Goal: Information Seeking & Learning: Learn about a topic

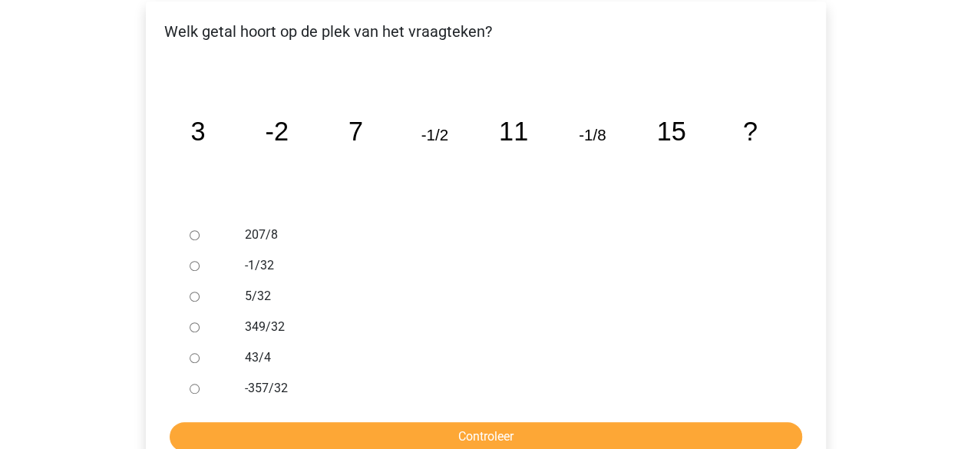
scroll to position [301, 0]
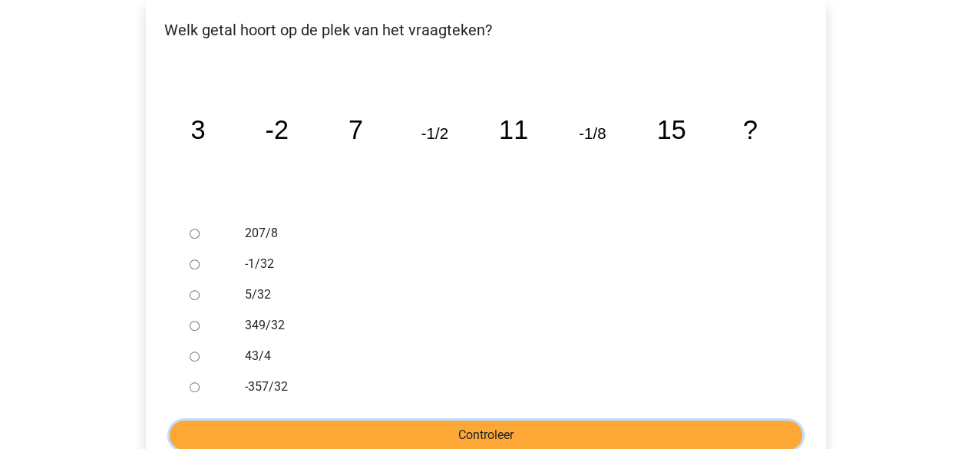
click at [327, 421] on input "Controleer" at bounding box center [486, 435] width 633 height 29
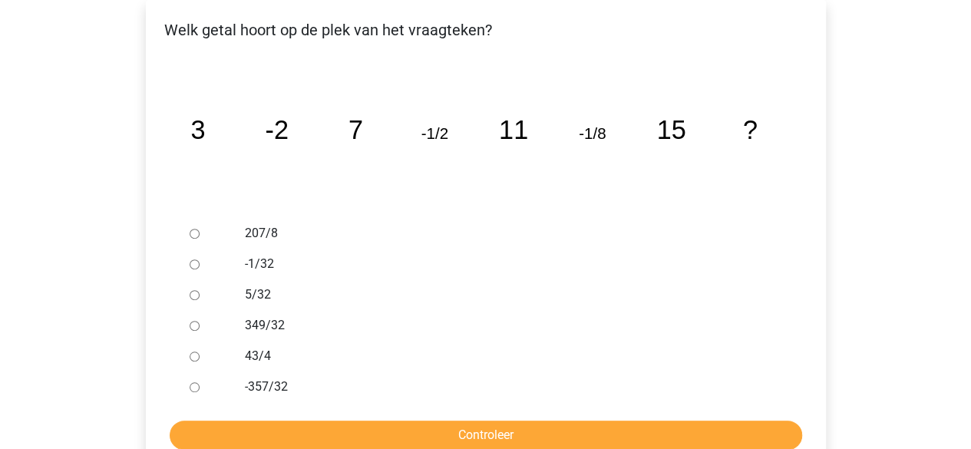
click at [197, 229] on input "207/8" at bounding box center [195, 234] width 10 height 10
radio input "true"
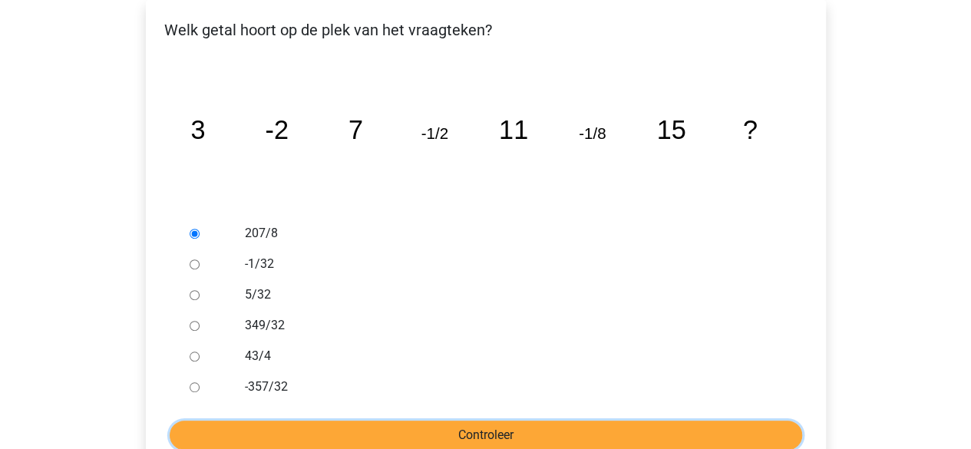
click at [418, 421] on input "Controleer" at bounding box center [486, 435] width 633 height 29
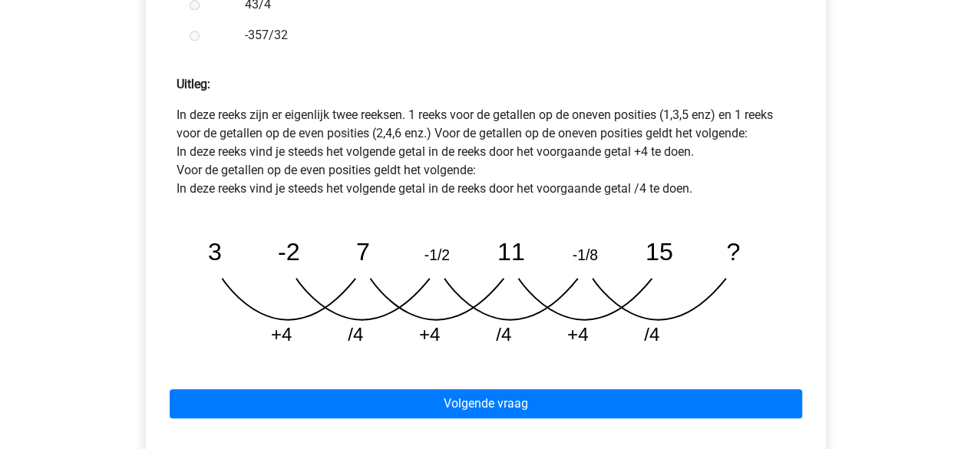
scroll to position [657, 0]
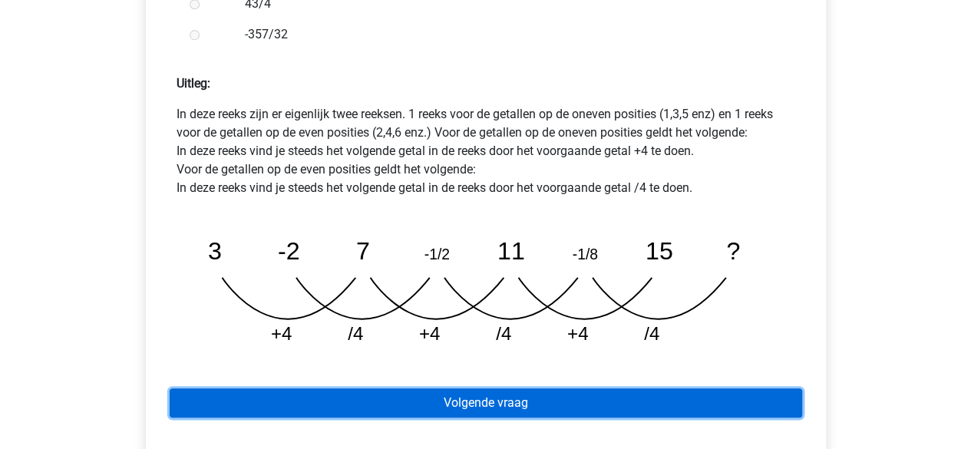
click at [488, 388] on link "Volgende vraag" at bounding box center [486, 402] width 633 height 29
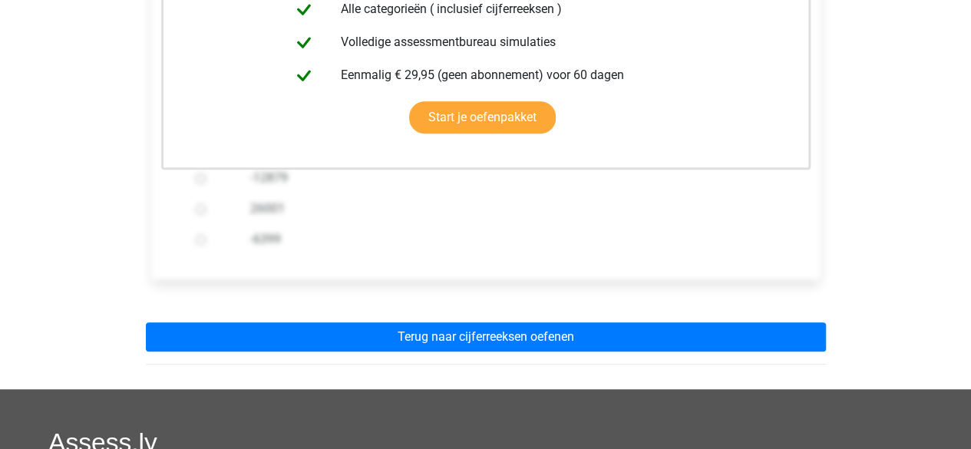
scroll to position [453, 0]
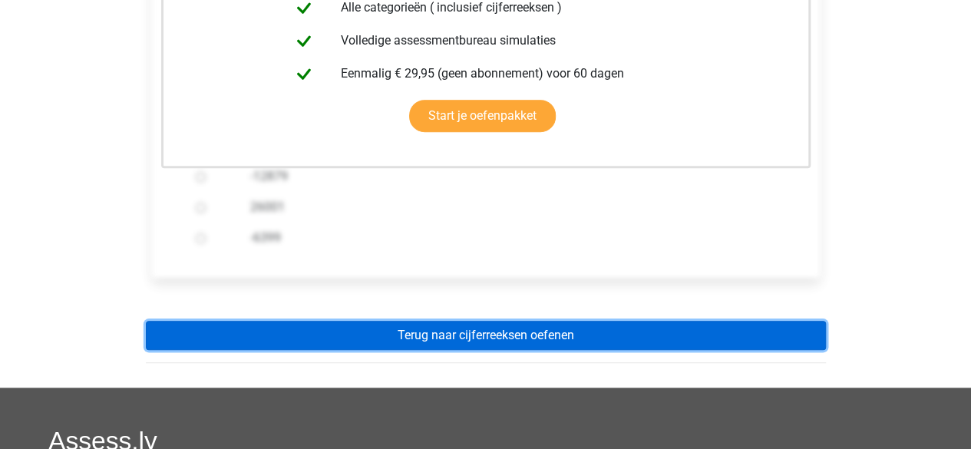
click at [461, 321] on link "Terug naar cijferreeksen oefenen" at bounding box center [486, 335] width 680 height 29
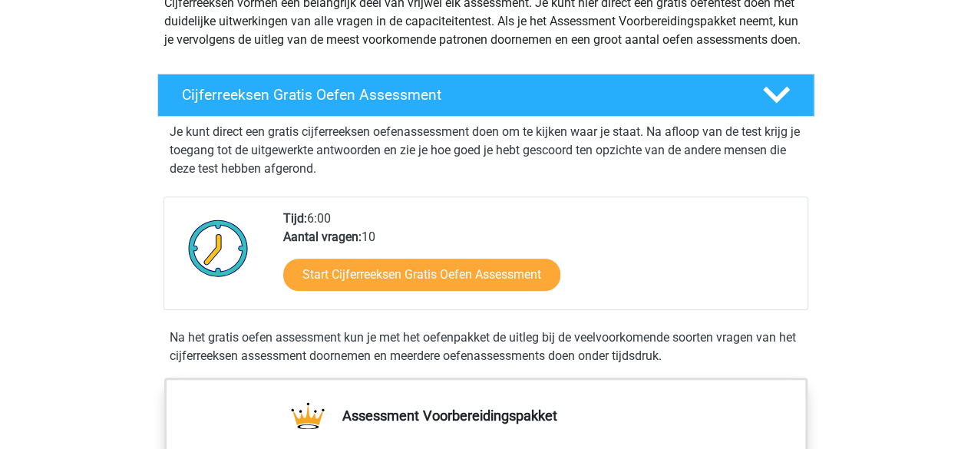
scroll to position [197, 0]
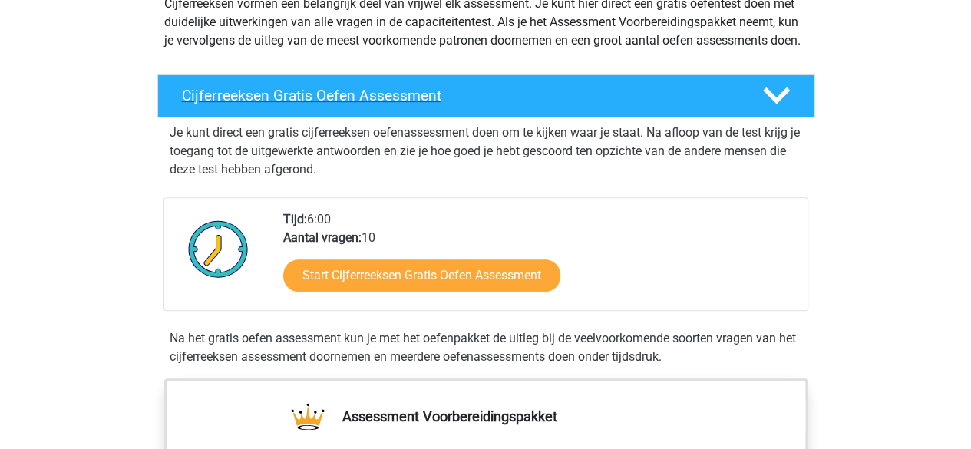
click at [335, 104] on h4 "Cijferreeksen Gratis Oefen Assessment" at bounding box center [460, 96] width 556 height 18
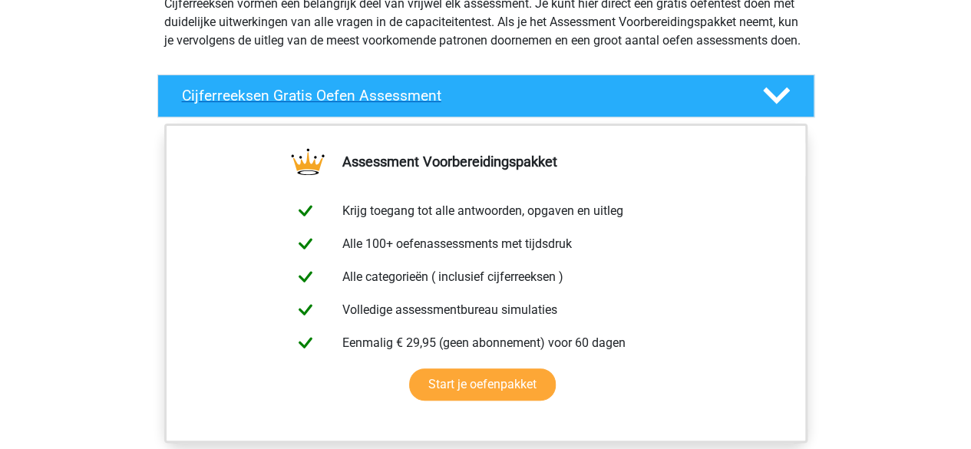
click at [335, 104] on h4 "Cijferreeksen Gratis Oefen Assessment" at bounding box center [460, 96] width 556 height 18
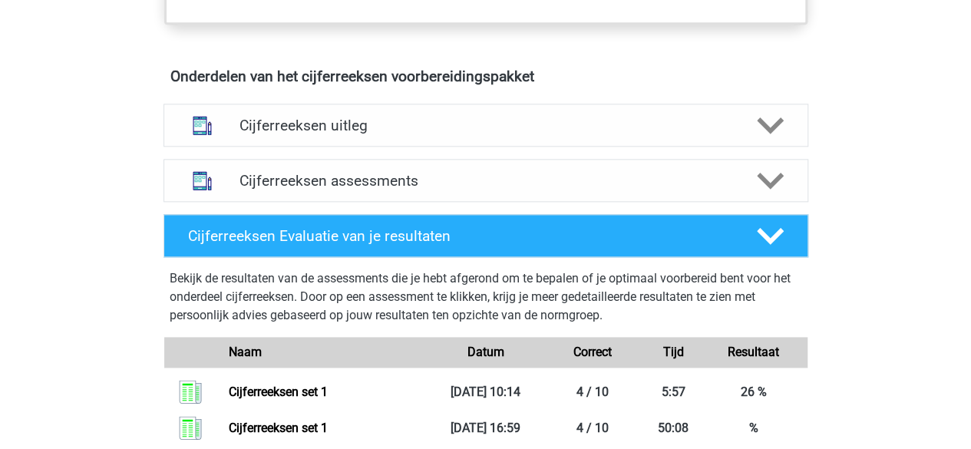
scroll to position [860, 0]
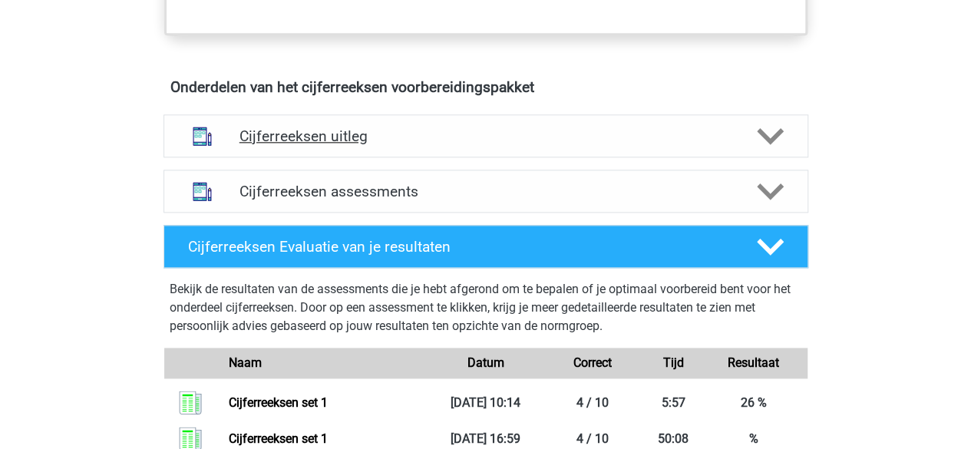
click at [401, 139] on div "Cijferreeksen uitleg" at bounding box center [486, 135] width 645 height 43
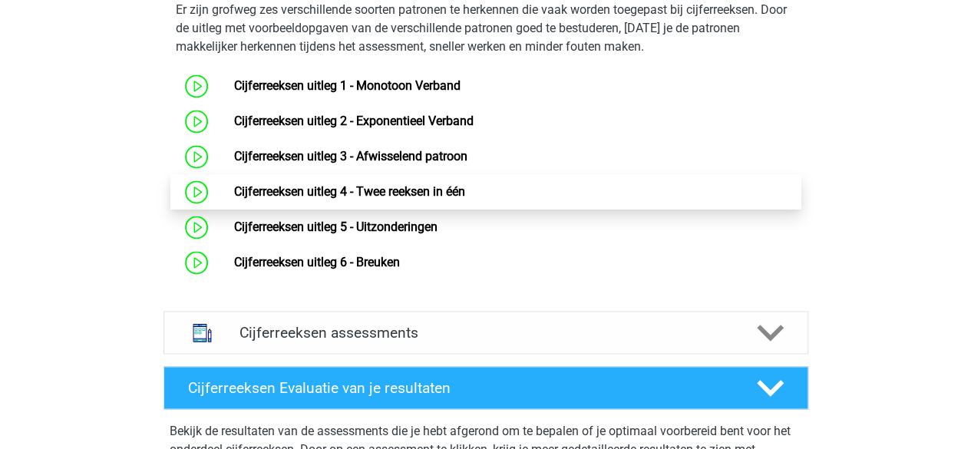
scroll to position [1029, 0]
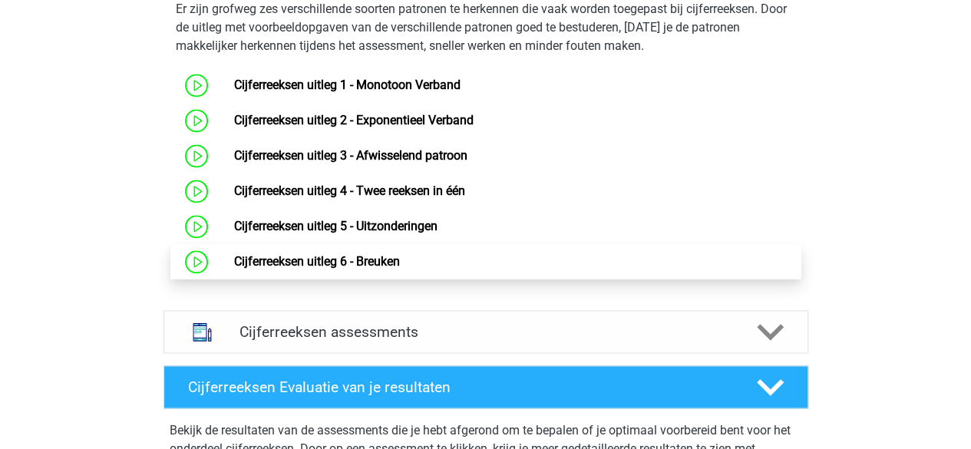
click at [234, 269] on link "Cijferreeksen uitleg 6 - Breuken" at bounding box center [317, 261] width 166 height 15
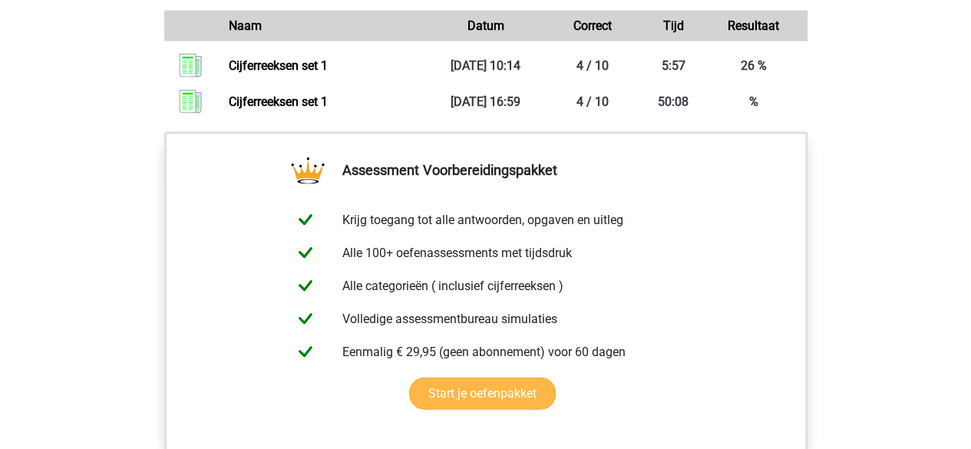
scroll to position [1526, 0]
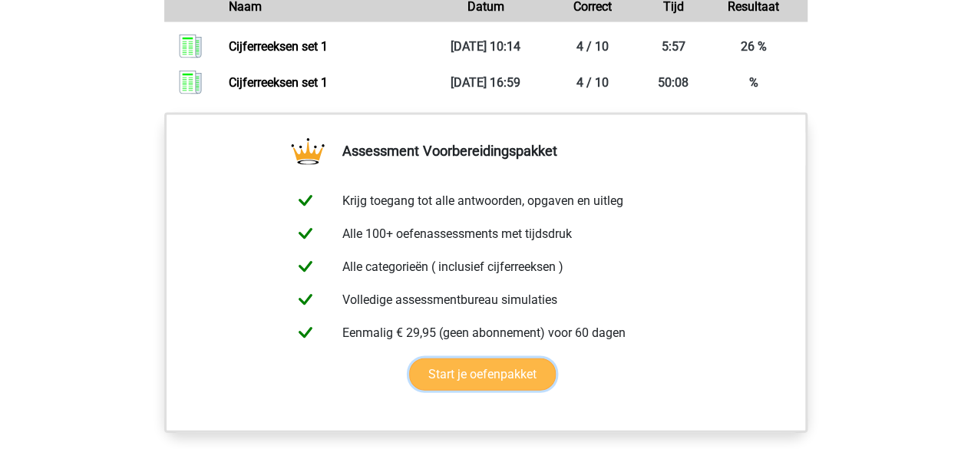
click at [466, 358] on link "Start je oefenpakket" at bounding box center [482, 374] width 147 height 32
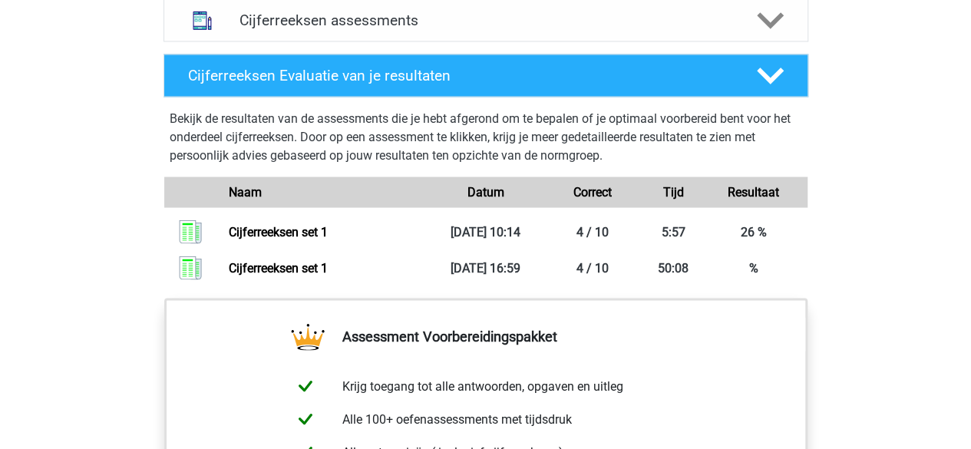
scroll to position [1340, 0]
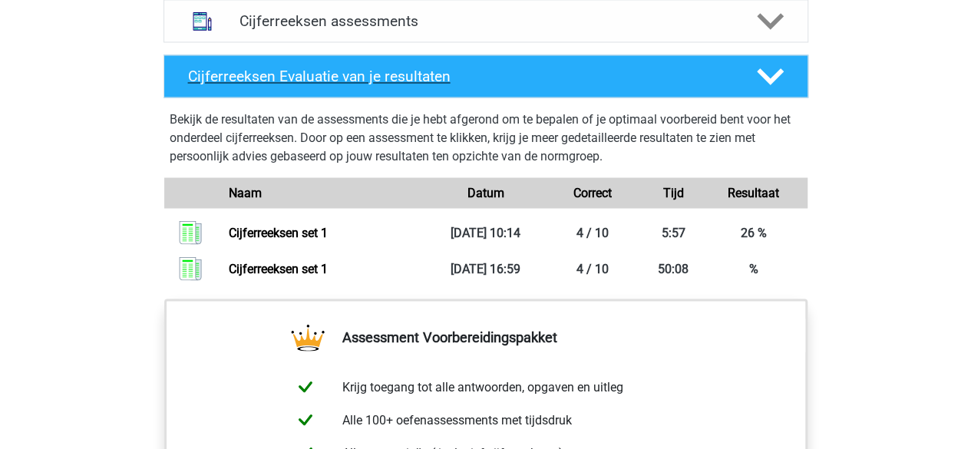
click at [382, 78] on div "Cijferreeksen Evaluatie van je resultaten" at bounding box center [486, 76] width 645 height 43
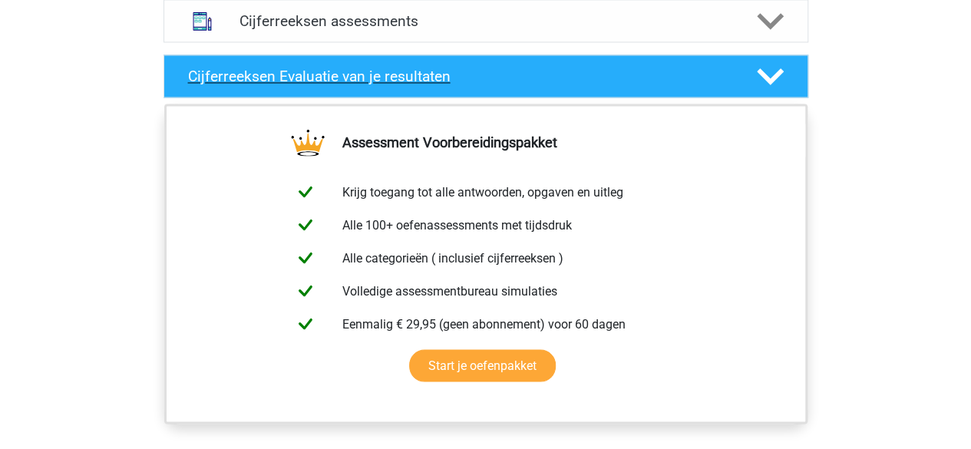
click at [382, 78] on div "Cijferreeksen Evaluatie van je resultaten" at bounding box center [486, 76] width 645 height 43
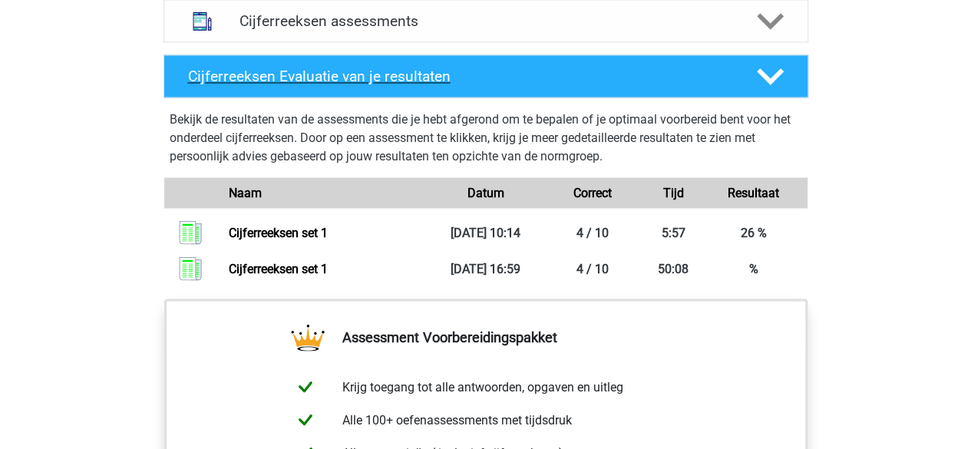
click at [382, 78] on div "Cijferreeksen Evaluatie van je resultaten" at bounding box center [486, 76] width 645 height 43
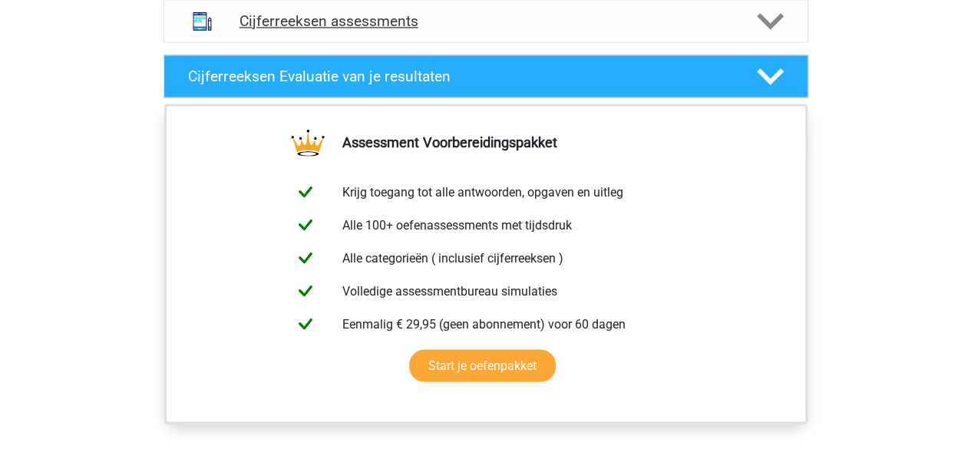
click at [395, 30] on h4 "Cijferreeksen assessments" at bounding box center [485, 21] width 493 height 18
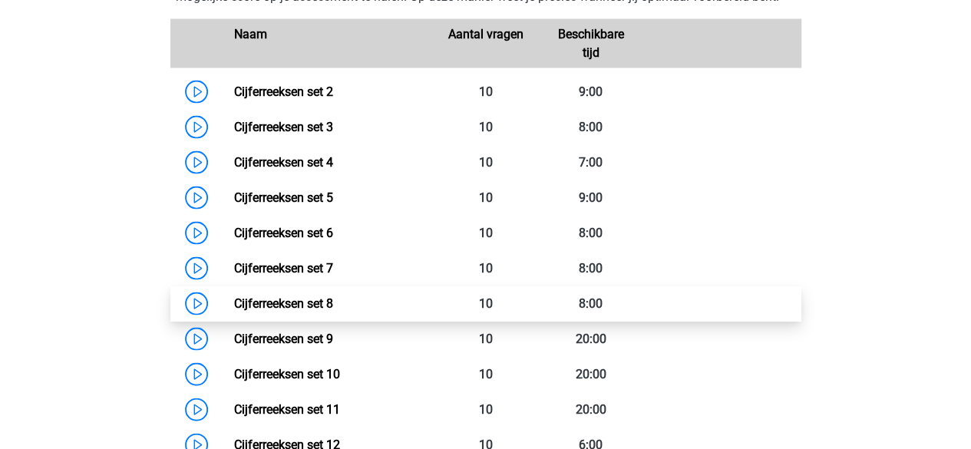
scroll to position [1443, 0]
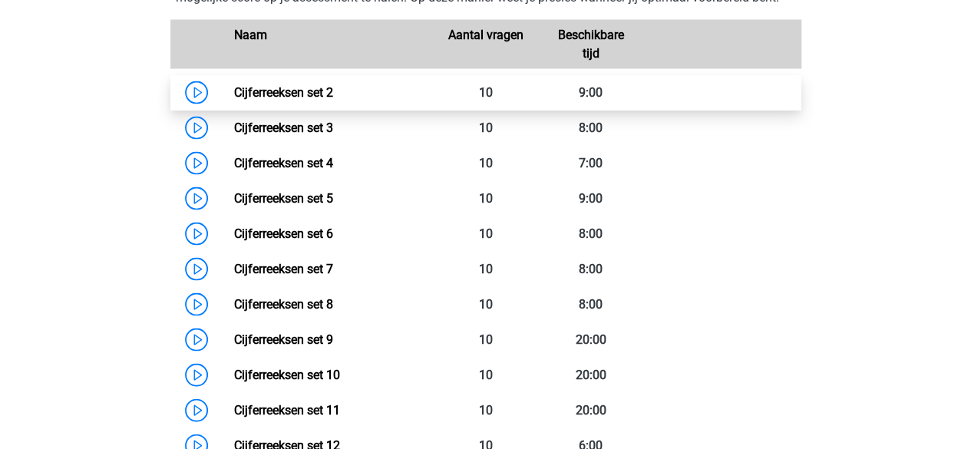
click at [234, 99] on link "Cijferreeksen set 2" at bounding box center [283, 91] width 99 height 15
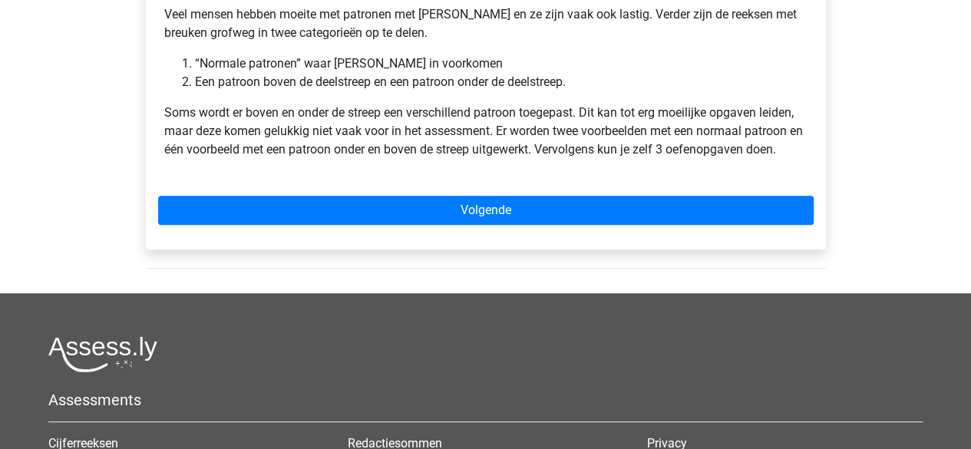
scroll to position [193, 0]
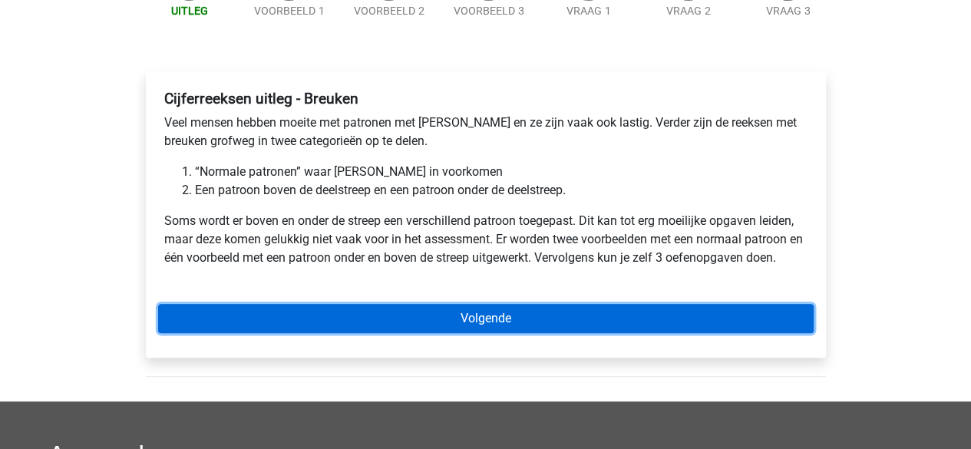
click at [309, 315] on link "Volgende" at bounding box center [486, 318] width 656 height 29
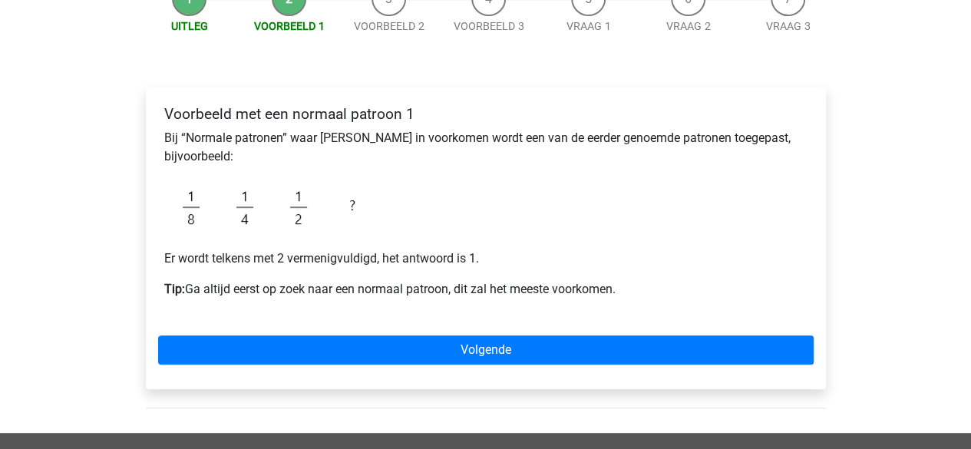
scroll to position [178, 0]
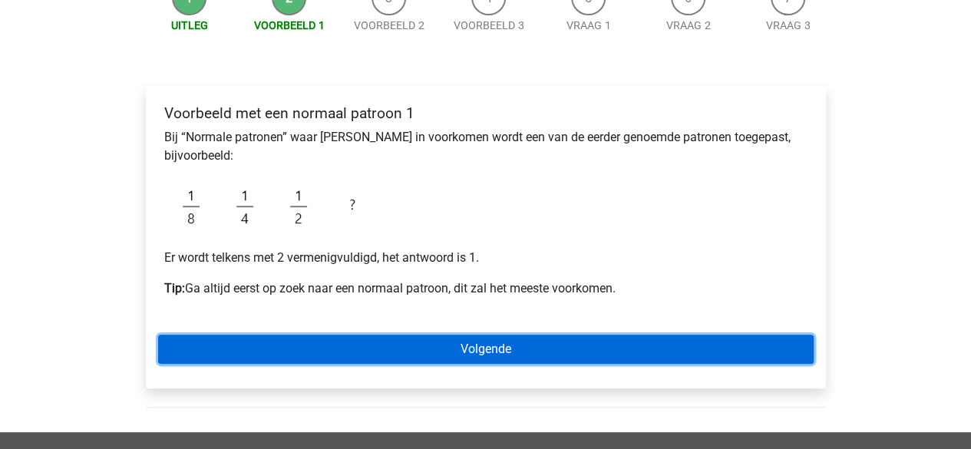
click at [354, 349] on link "Volgende" at bounding box center [486, 349] width 656 height 29
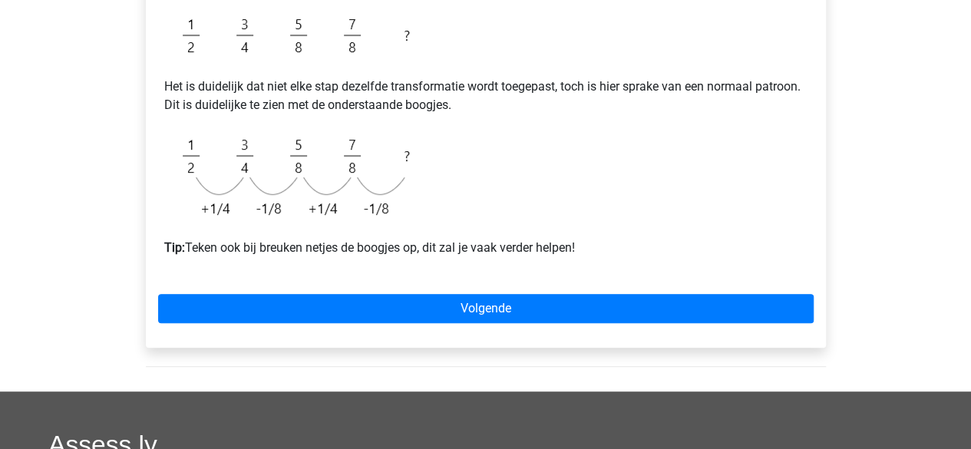
scroll to position [307, 0]
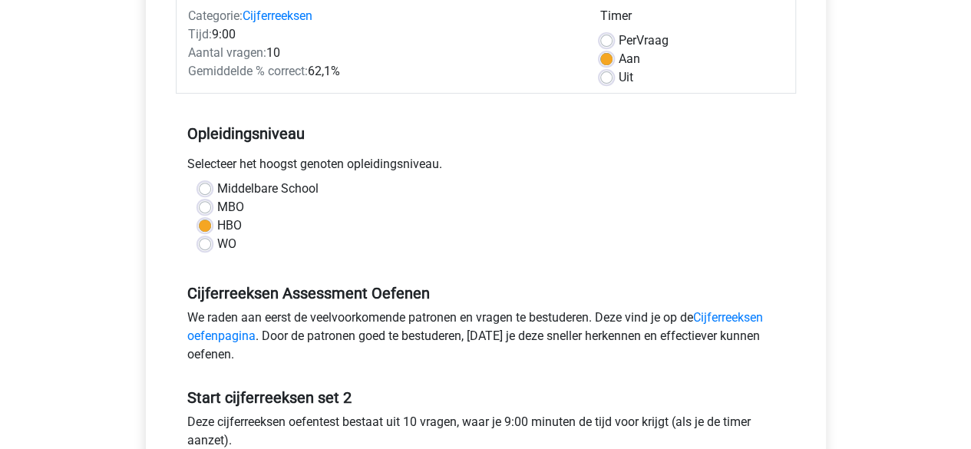
scroll to position [205, 0]
click at [619, 40] on label "Per Vraag" at bounding box center [644, 41] width 50 height 18
click at [603, 40] on input "Per Vraag" at bounding box center [606, 39] width 12 height 15
radio input "true"
